Goal: Task Accomplishment & Management: Manage account settings

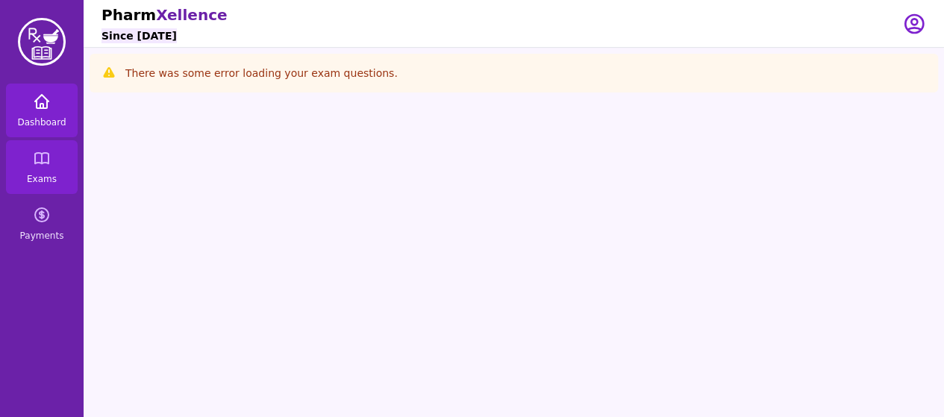
click at [37, 101] on icon at bounding box center [42, 101] width 18 height 18
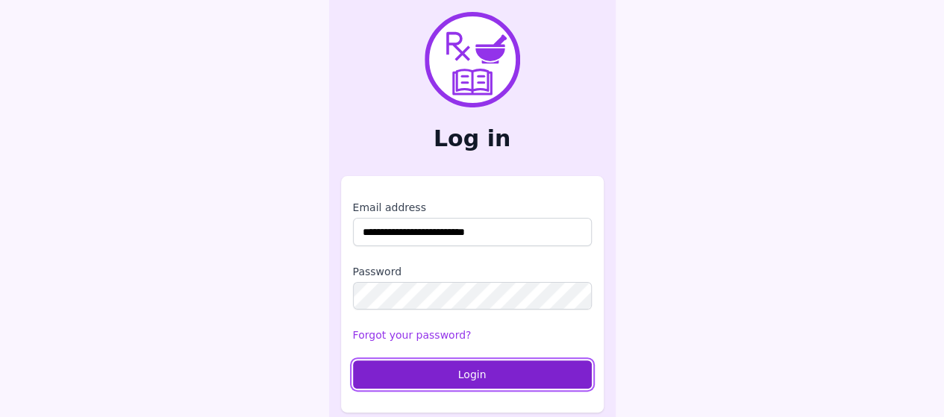
click at [417, 380] on button "Login" at bounding box center [472, 374] width 239 height 28
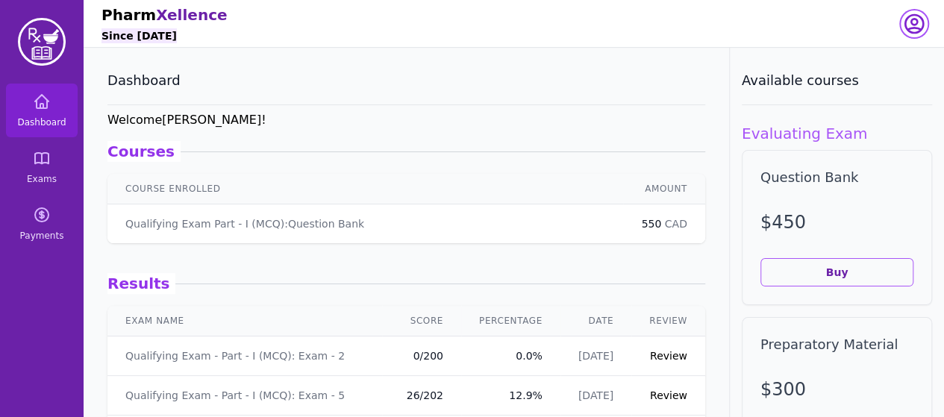
click at [918, 25] on icon "button" at bounding box center [914, 24] width 24 height 24
click at [862, 89] on button "logout" at bounding box center [853, 85] width 143 height 27
